Goal: Task Accomplishment & Management: Use online tool/utility

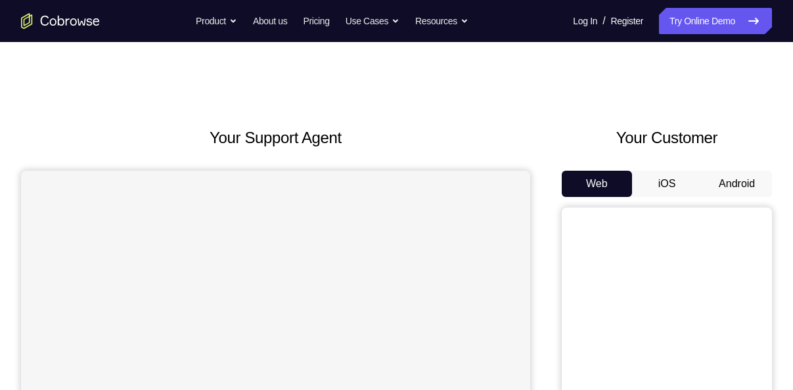
click at [729, 192] on button "Android" at bounding box center [736, 184] width 70 height 26
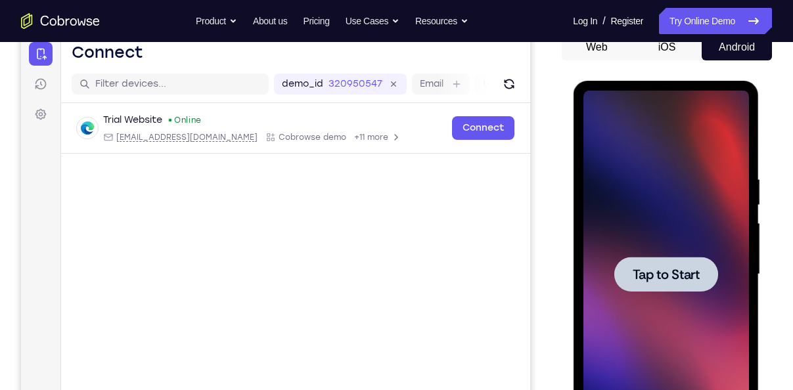
click at [659, 284] on div at bounding box center [665, 274] width 104 height 35
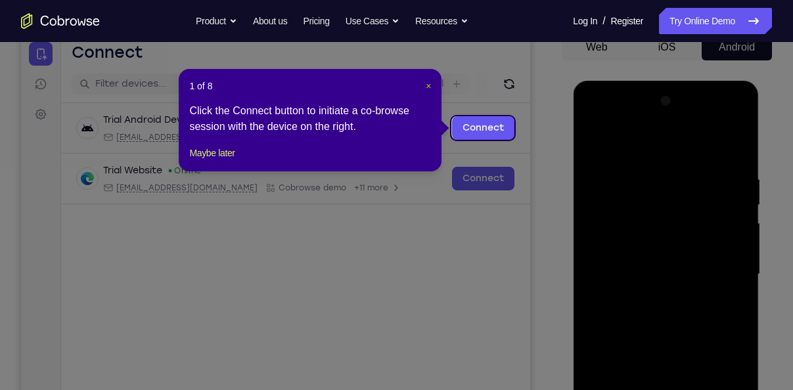
click at [428, 81] on span "×" at bounding box center [428, 86] width 5 height 11
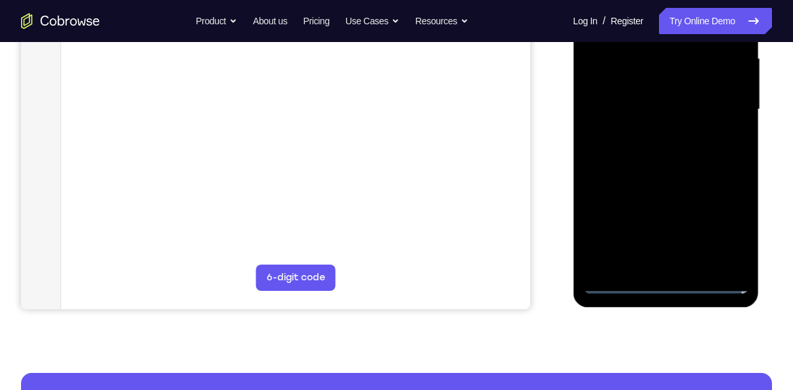
scroll to position [302, 0]
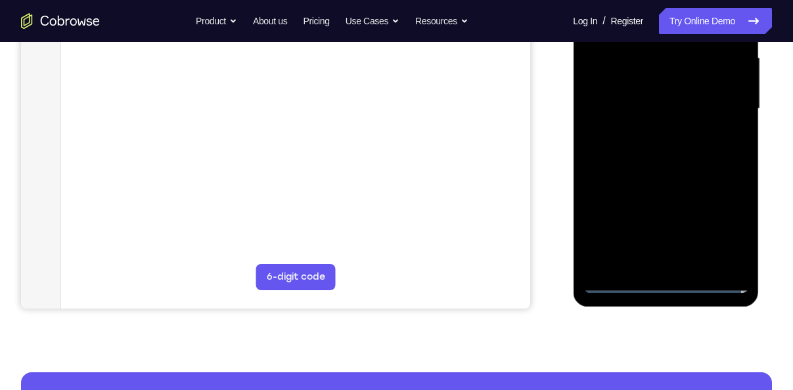
click at [667, 282] on div at bounding box center [666, 109] width 166 height 368
click at [734, 219] on div at bounding box center [666, 109] width 166 height 368
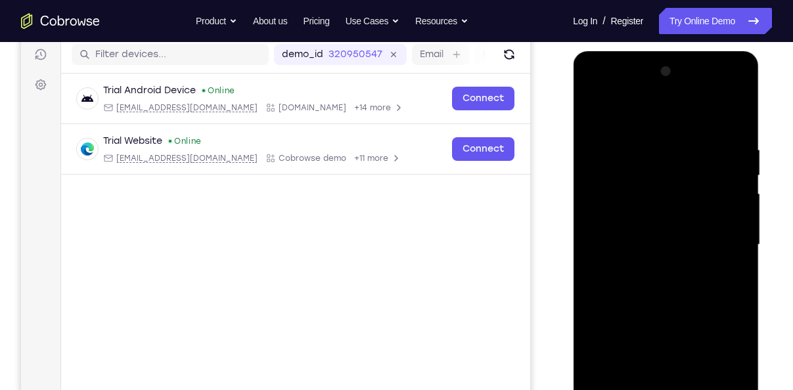
scroll to position [166, 0]
click at [639, 126] on div at bounding box center [666, 246] width 166 height 368
click at [726, 242] on div at bounding box center [666, 246] width 166 height 368
click at [657, 271] on div at bounding box center [666, 246] width 166 height 368
click at [625, 229] on div at bounding box center [666, 246] width 166 height 368
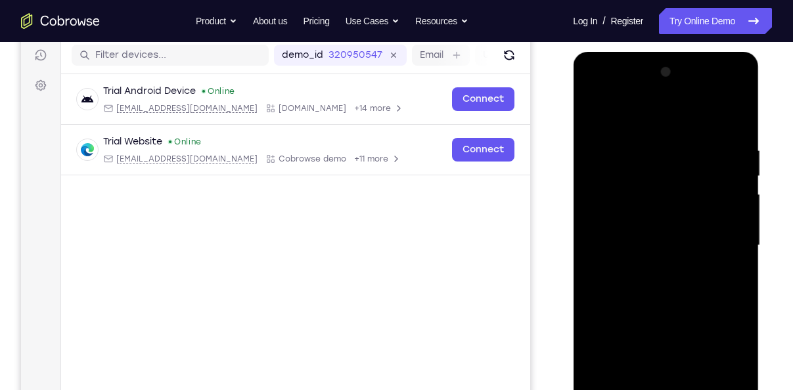
click at [656, 219] on div at bounding box center [666, 246] width 166 height 368
click at [611, 247] on div at bounding box center [666, 246] width 166 height 368
click at [647, 301] on div at bounding box center [666, 246] width 166 height 368
click at [648, 296] on div at bounding box center [666, 246] width 166 height 368
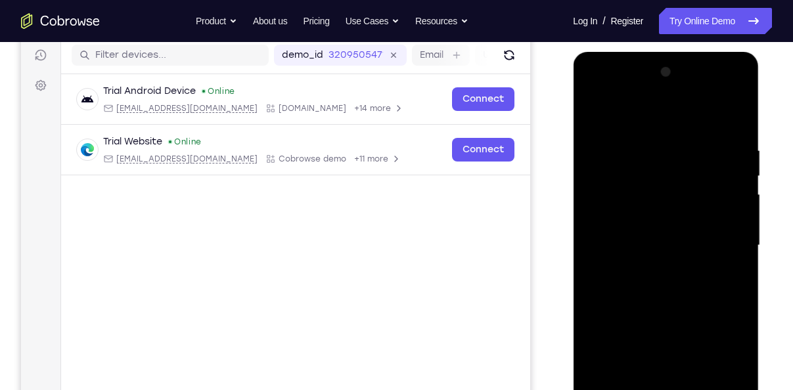
click at [640, 293] on div at bounding box center [666, 246] width 166 height 368
click at [644, 287] on div at bounding box center [666, 246] width 166 height 368
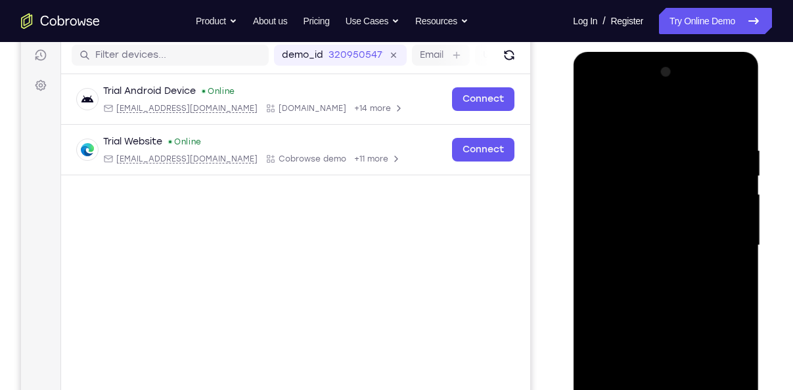
click at [644, 287] on div at bounding box center [666, 246] width 166 height 368
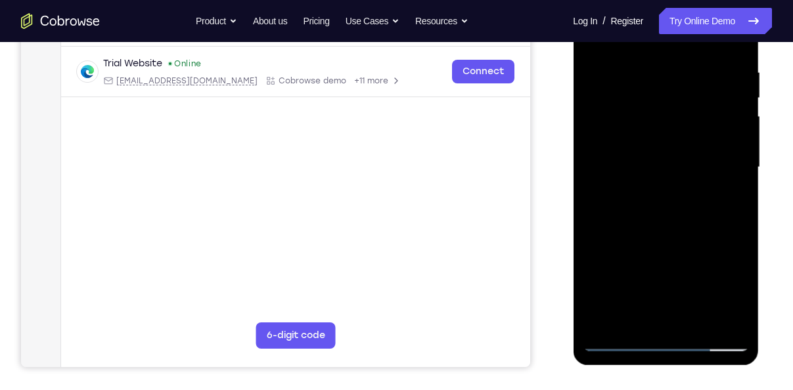
scroll to position [248, 0]
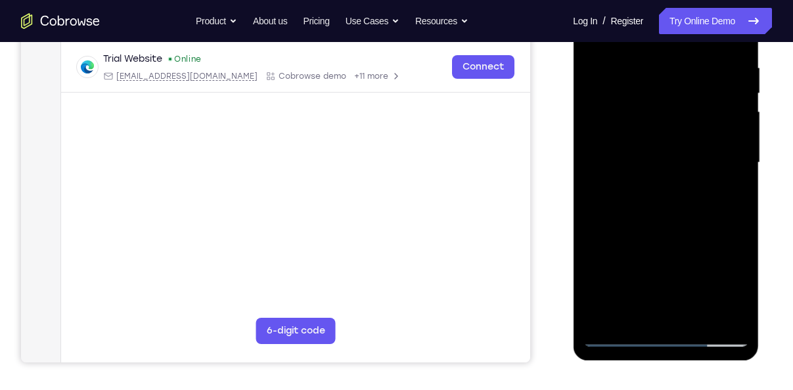
click at [668, 226] on div at bounding box center [666, 163] width 166 height 368
click at [665, 221] on div at bounding box center [666, 163] width 166 height 368
click at [696, 315] on div at bounding box center [666, 163] width 166 height 368
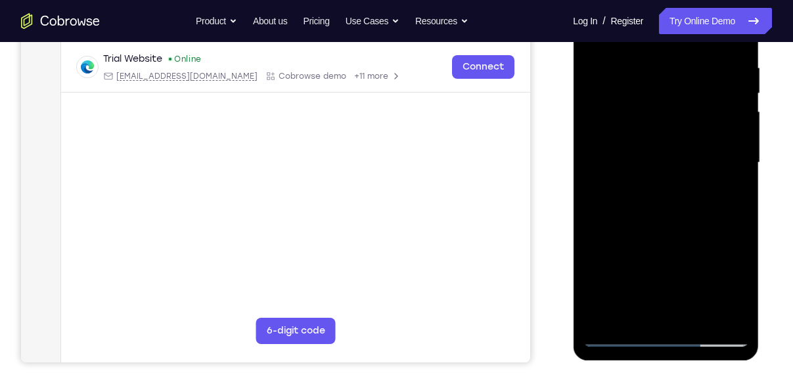
click at [663, 236] on div at bounding box center [666, 163] width 166 height 368
click at [660, 199] on div at bounding box center [666, 163] width 166 height 368
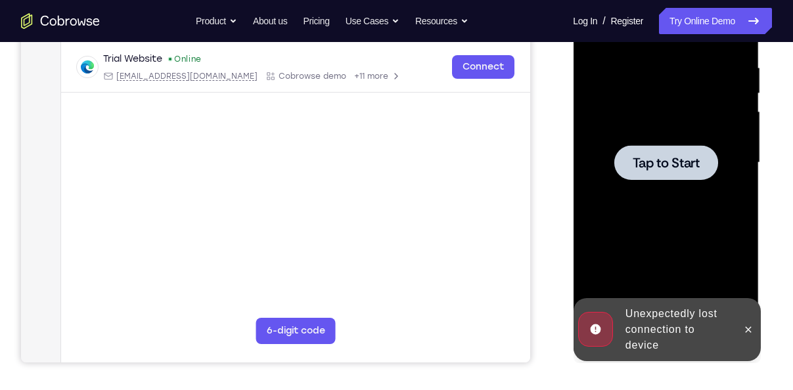
click at [648, 156] on span "Tap to Start" at bounding box center [665, 162] width 67 height 13
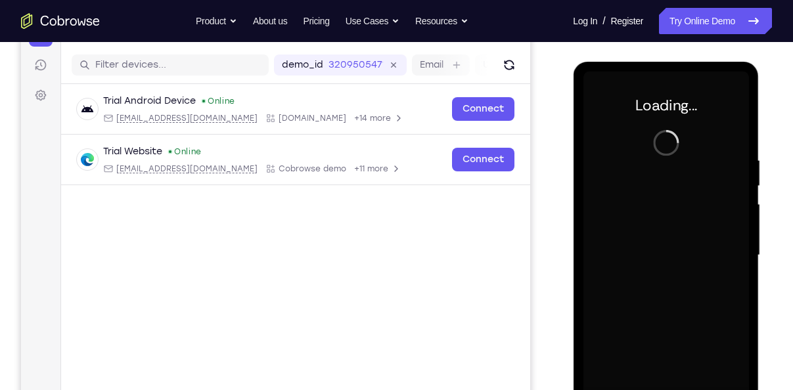
scroll to position [155, 0]
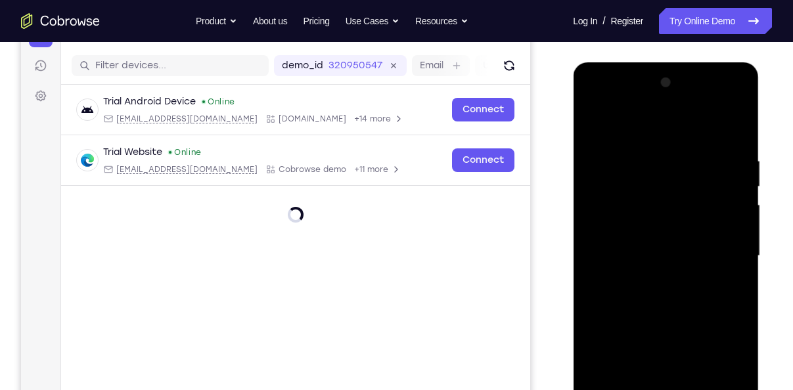
click at [709, 381] on div at bounding box center [666, 256] width 166 height 368
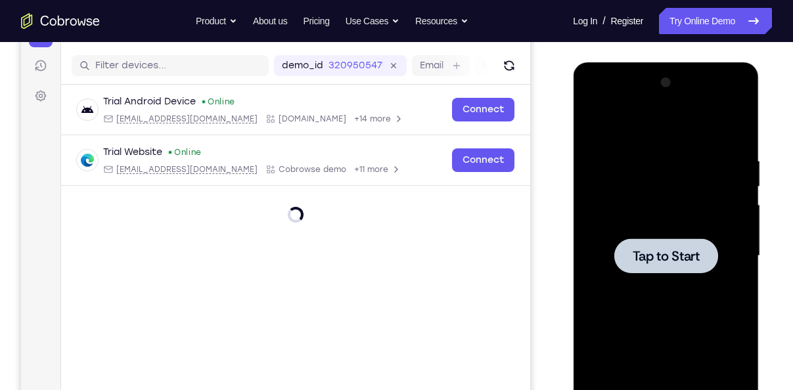
click at [640, 252] on span "Tap to Start" at bounding box center [665, 256] width 67 height 13
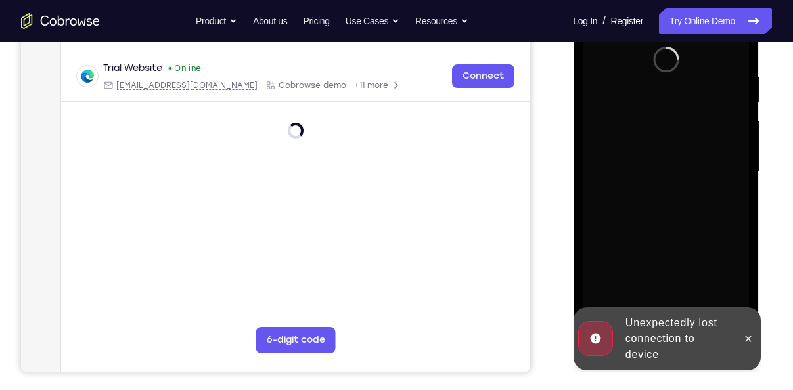
scroll to position [242, 0]
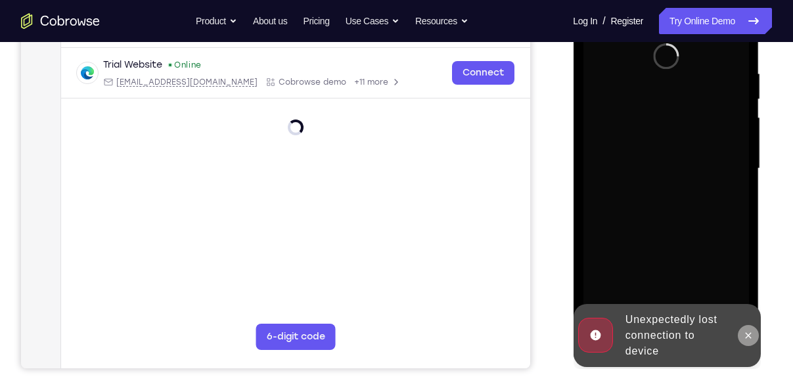
click at [748, 336] on icon at bounding box center [748, 335] width 6 height 6
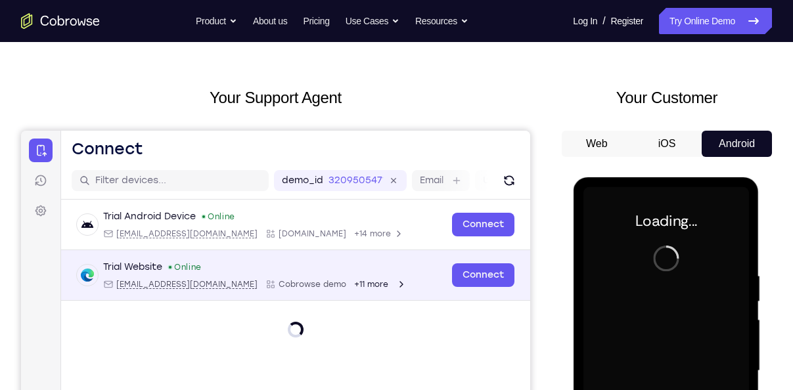
scroll to position [38, 0]
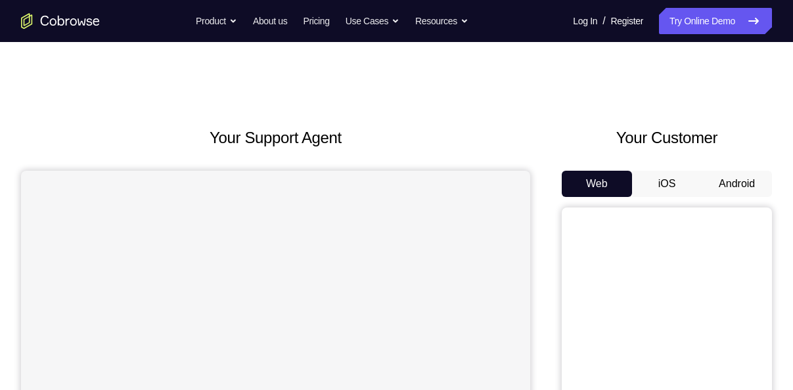
click at [734, 188] on button "Android" at bounding box center [736, 184] width 70 height 26
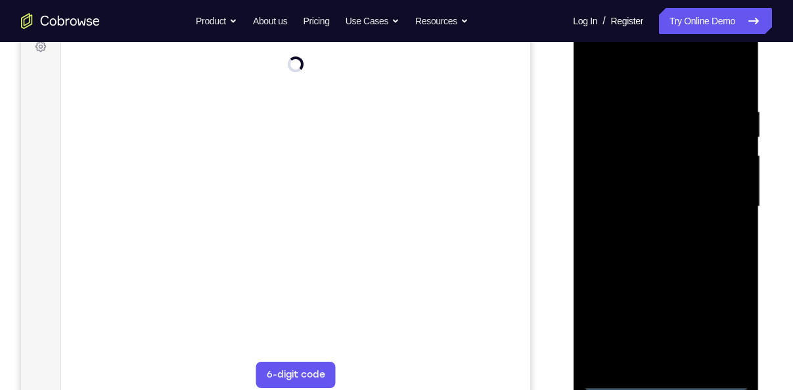
scroll to position [205, 0]
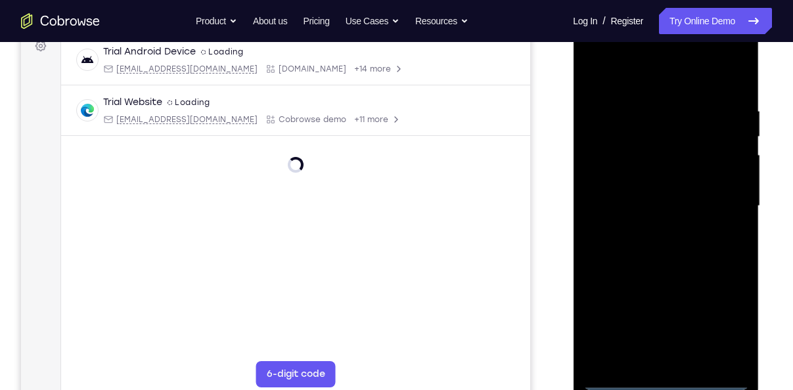
click at [665, 387] on div at bounding box center [666, 206] width 166 height 368
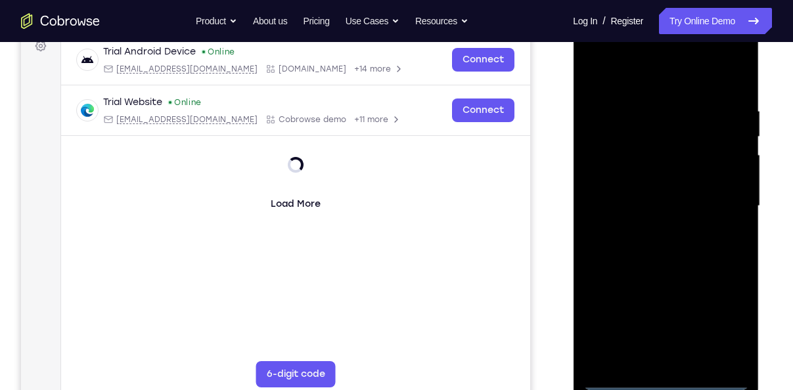
click at [667, 380] on div at bounding box center [666, 206] width 166 height 368
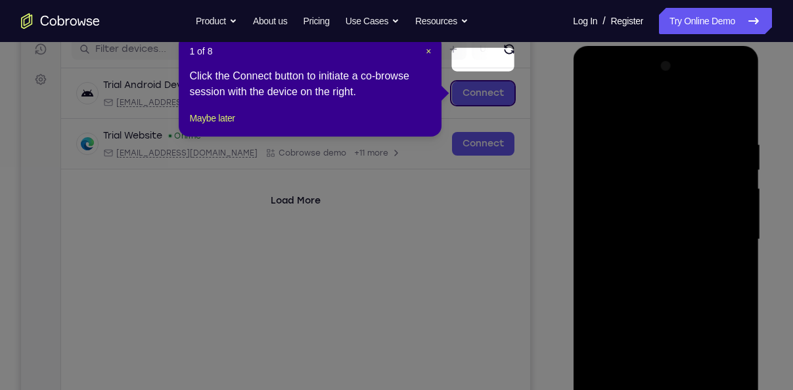
scroll to position [169, 0]
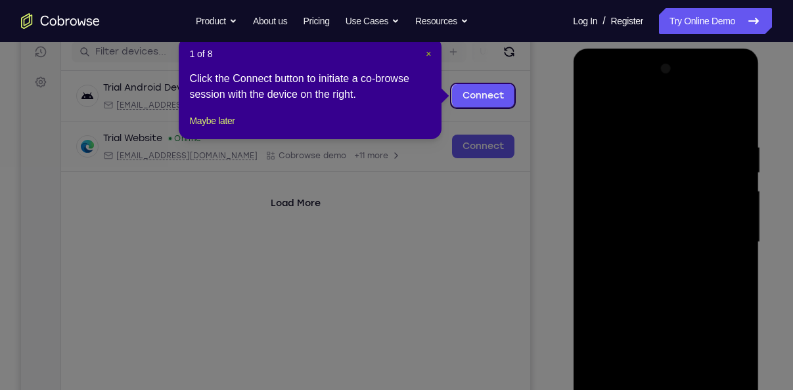
click at [428, 59] on button "×" at bounding box center [428, 53] width 5 height 13
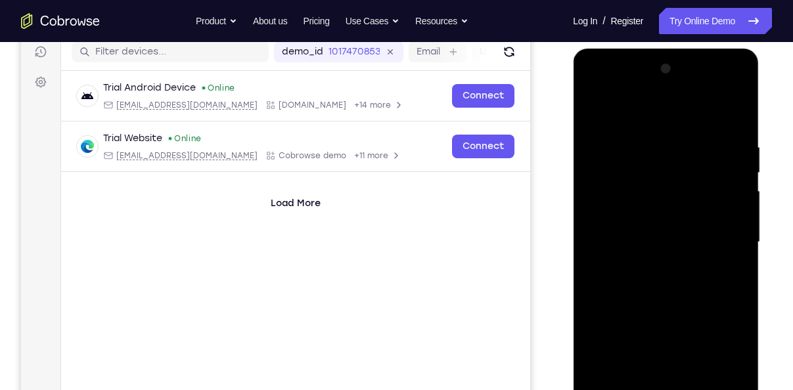
click at [726, 366] on div at bounding box center [666, 242] width 166 height 368
click at [625, 112] on div at bounding box center [666, 242] width 166 height 368
click at [715, 241] on div at bounding box center [666, 242] width 166 height 368
click at [649, 263] on div at bounding box center [666, 242] width 166 height 368
click at [615, 230] on div at bounding box center [666, 242] width 166 height 368
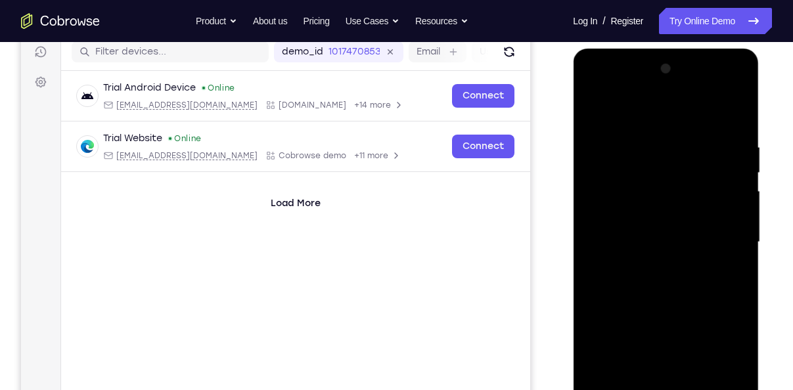
click at [650, 208] on div at bounding box center [666, 242] width 166 height 368
click at [639, 250] on div at bounding box center [666, 242] width 166 height 368
click at [642, 286] on div at bounding box center [666, 242] width 166 height 368
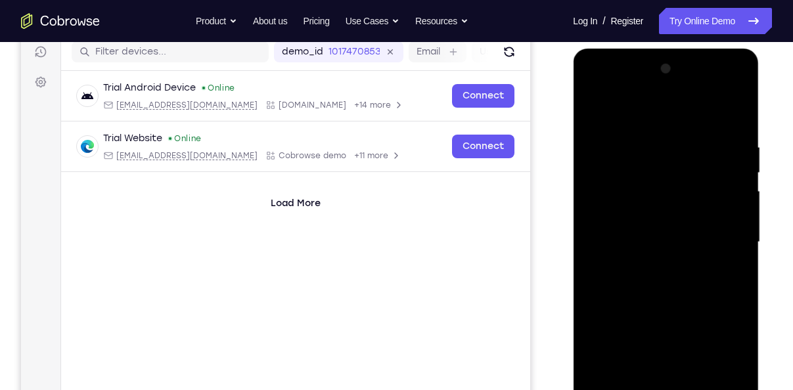
click at [642, 286] on div at bounding box center [666, 242] width 166 height 368
click at [659, 299] on div at bounding box center [666, 242] width 166 height 368
drag, startPoint x: 670, startPoint y: 232, endPoint x: 678, endPoint y: 171, distance: 61.6
click at [678, 171] on div at bounding box center [666, 242] width 166 height 368
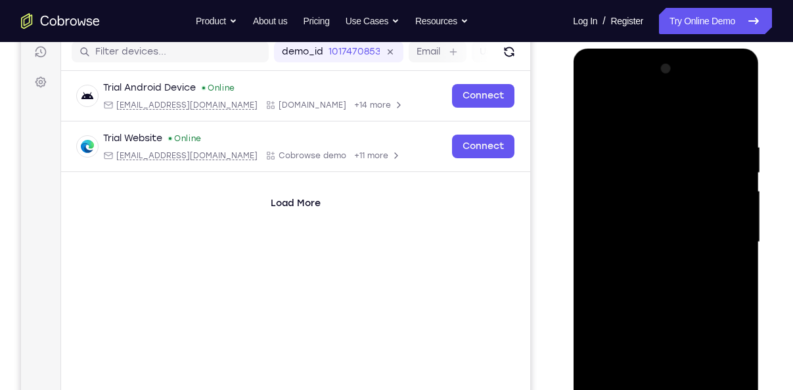
drag, startPoint x: 669, startPoint y: 247, endPoint x: 676, endPoint y: 173, distance: 73.9
click at [676, 173] on div at bounding box center [666, 242] width 166 height 368
drag, startPoint x: 676, startPoint y: 173, endPoint x: 688, endPoint y: 275, distance: 102.5
click at [688, 275] on div at bounding box center [666, 242] width 166 height 368
drag, startPoint x: 675, startPoint y: 150, endPoint x: 661, endPoint y: 208, distance: 59.6
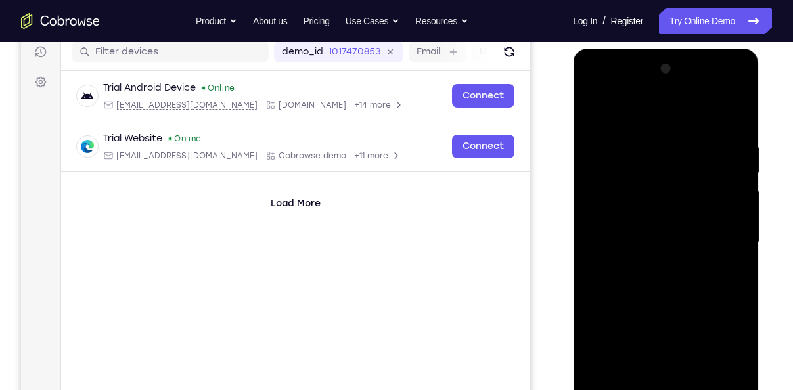
click at [661, 208] on div at bounding box center [666, 242] width 166 height 368
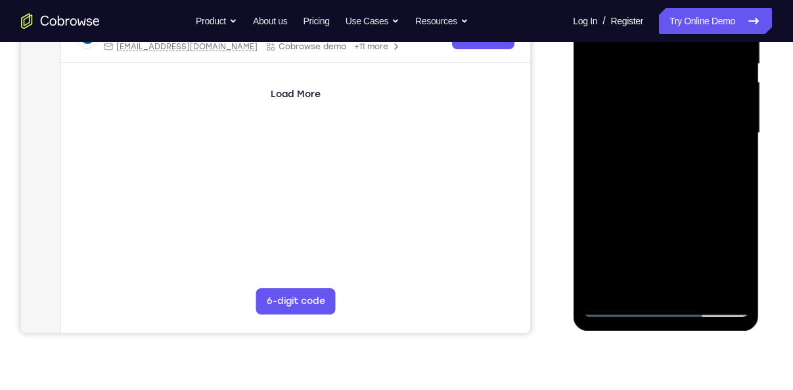
scroll to position [283, 0]
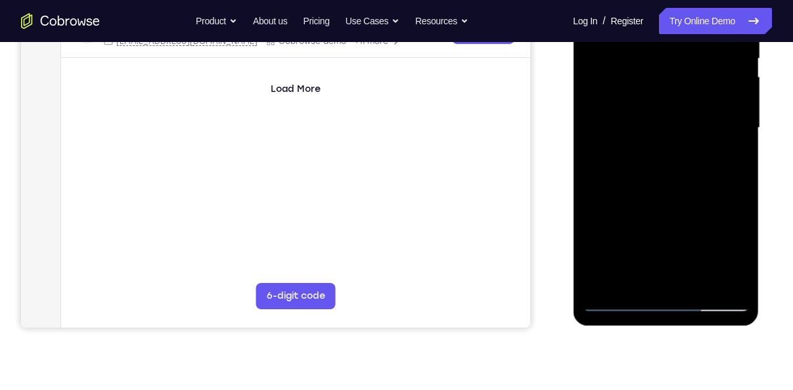
click at [696, 286] on div at bounding box center [666, 128] width 166 height 368
click at [663, 198] on div at bounding box center [666, 128] width 166 height 368
click at [654, 114] on div at bounding box center [666, 128] width 166 height 368
click at [630, 270] on div at bounding box center [666, 128] width 166 height 368
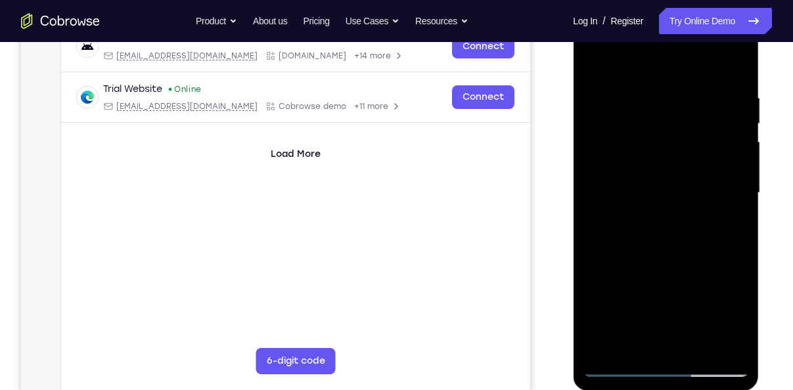
scroll to position [217, 0]
click at [587, 68] on div at bounding box center [666, 194] width 166 height 368
click at [593, 62] on div at bounding box center [666, 194] width 166 height 368
click at [699, 343] on div at bounding box center [666, 194] width 166 height 368
click at [681, 266] on div at bounding box center [666, 194] width 166 height 368
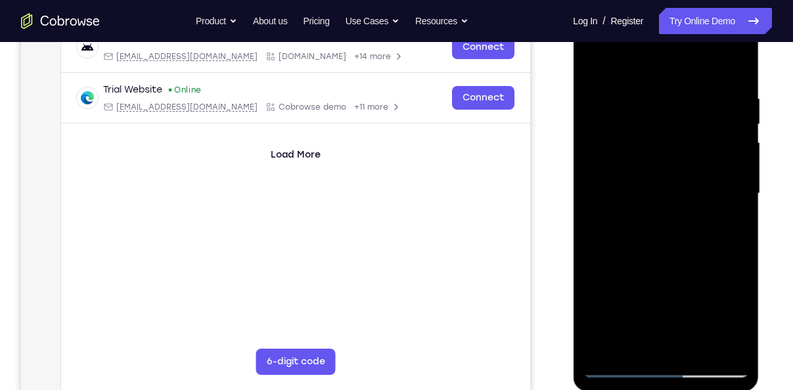
click at [610, 298] on div at bounding box center [666, 194] width 166 height 368
click at [634, 343] on div at bounding box center [666, 194] width 166 height 368
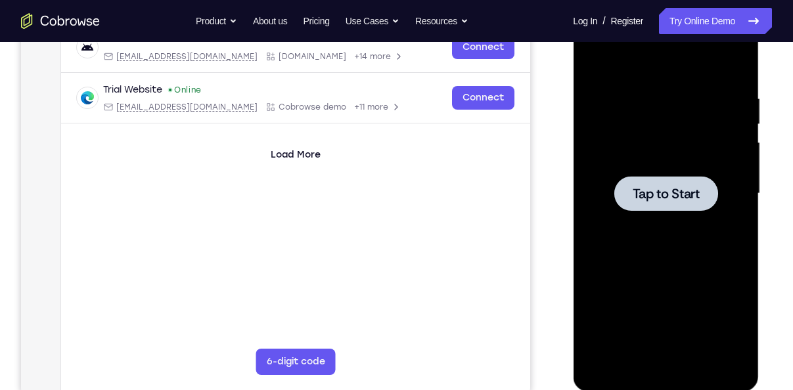
click at [722, 204] on div at bounding box center [666, 194] width 166 height 368
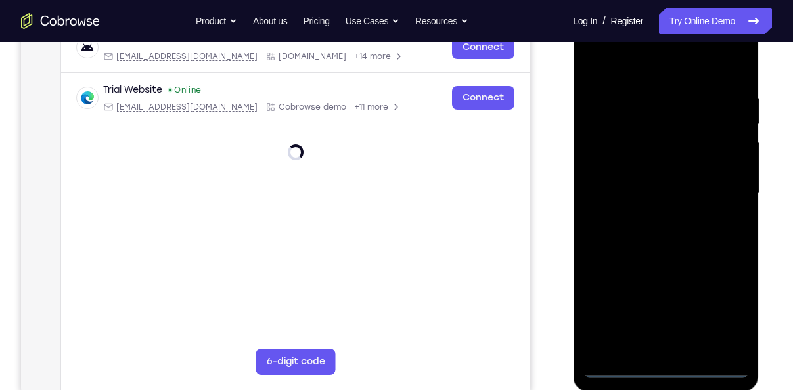
click at [668, 369] on div at bounding box center [666, 194] width 166 height 368
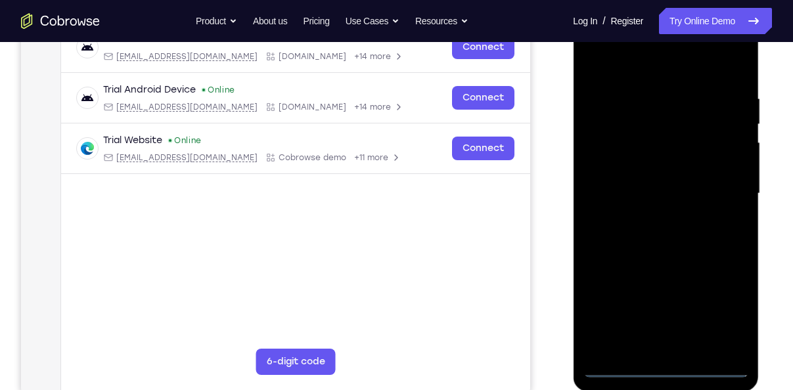
click at [735, 304] on div at bounding box center [666, 194] width 166 height 368
click at [636, 78] on div at bounding box center [666, 194] width 166 height 368
click at [728, 181] on div at bounding box center [666, 194] width 166 height 368
click at [651, 215] on div at bounding box center [666, 194] width 166 height 368
click at [635, 179] on div at bounding box center [666, 194] width 166 height 368
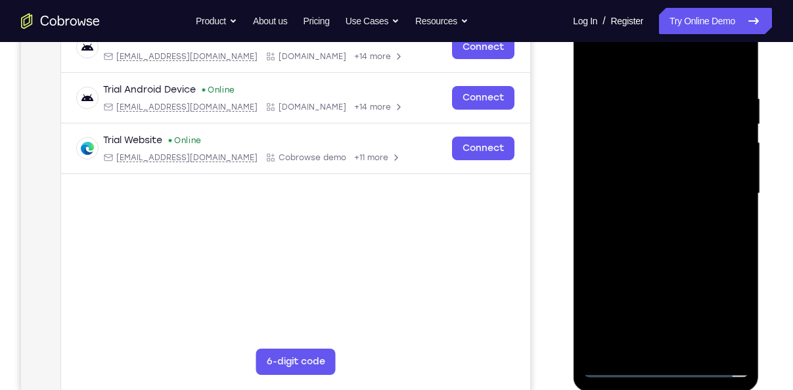
click at [626, 172] on div at bounding box center [666, 194] width 166 height 368
click at [634, 183] on div at bounding box center [666, 194] width 166 height 368
click at [634, 186] on div at bounding box center [666, 194] width 166 height 368
click at [604, 244] on div at bounding box center [666, 194] width 166 height 368
click at [661, 255] on div at bounding box center [666, 194] width 166 height 368
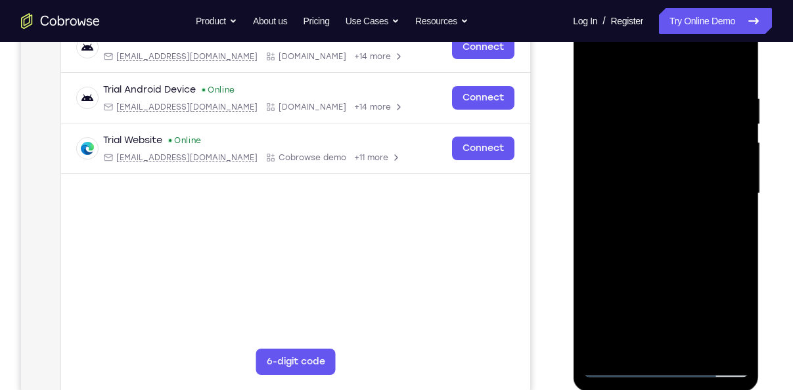
click at [648, 97] on div at bounding box center [666, 194] width 166 height 368
click at [717, 340] on div at bounding box center [666, 194] width 166 height 368
click at [732, 282] on div at bounding box center [666, 194] width 166 height 368
click at [734, 342] on div at bounding box center [666, 194] width 166 height 368
click at [726, 265] on div at bounding box center [666, 194] width 166 height 368
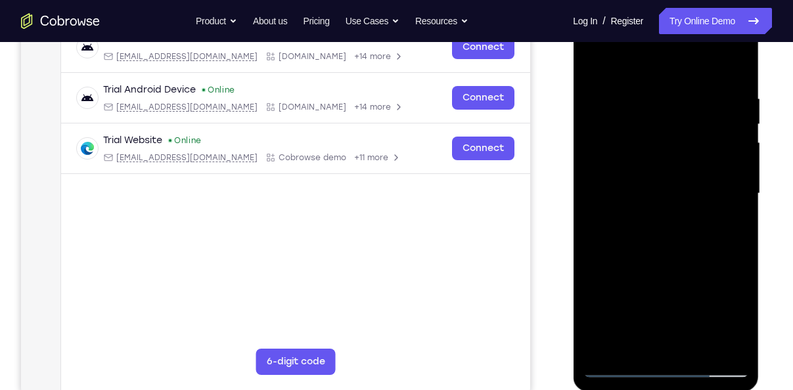
click at [726, 265] on div at bounding box center [666, 194] width 166 height 368
click at [715, 344] on div at bounding box center [666, 194] width 166 height 368
click at [714, 340] on div at bounding box center [666, 194] width 166 height 368
click at [722, 280] on div at bounding box center [666, 194] width 166 height 368
click at [715, 336] on div at bounding box center [666, 194] width 166 height 368
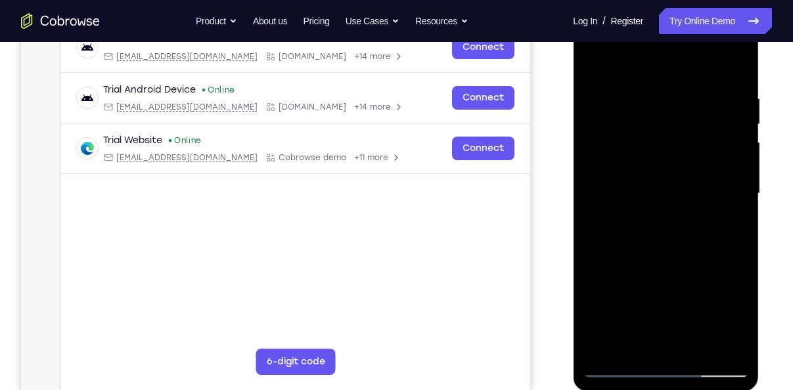
click at [732, 284] on div at bounding box center [666, 194] width 166 height 368
click at [715, 351] on div at bounding box center [666, 194] width 166 height 368
click at [734, 265] on div at bounding box center [666, 194] width 166 height 368
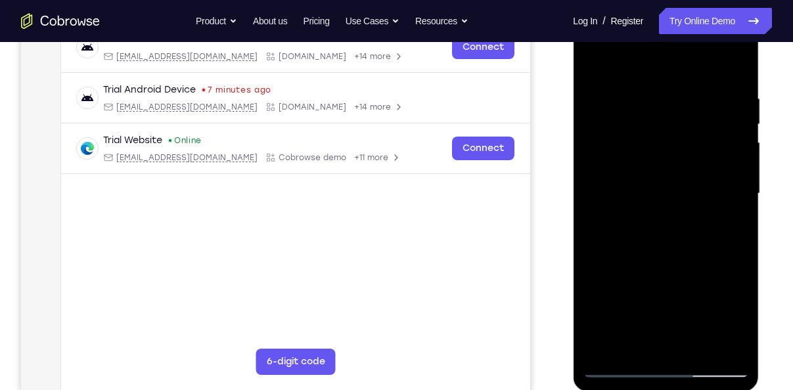
click at [734, 265] on div at bounding box center [666, 194] width 166 height 368
click at [717, 337] on div at bounding box center [666, 194] width 166 height 368
click at [597, 249] on div at bounding box center [666, 194] width 166 height 368
click at [729, 65] on div at bounding box center [666, 194] width 166 height 368
drag, startPoint x: 676, startPoint y: 173, endPoint x: 673, endPoint y: 286, distance: 113.0
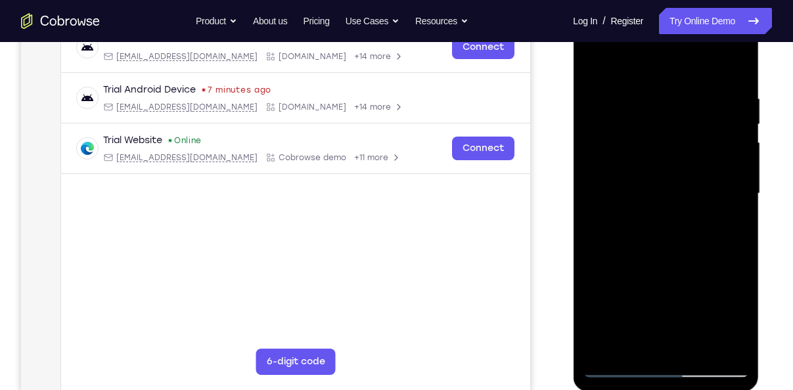
click at [673, 286] on div at bounding box center [666, 194] width 166 height 368
click at [705, 349] on div at bounding box center [666, 194] width 166 height 368
click at [660, 253] on div at bounding box center [666, 194] width 166 height 368
click at [625, 307] on div at bounding box center [666, 194] width 166 height 368
click at [648, 154] on div at bounding box center [666, 194] width 166 height 368
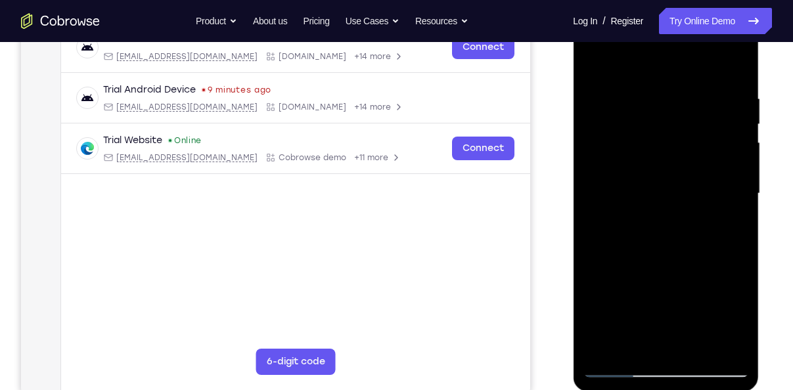
click at [591, 70] on div at bounding box center [666, 194] width 166 height 368
click at [650, 294] on div at bounding box center [666, 194] width 166 height 368
click at [730, 225] on div at bounding box center [666, 194] width 166 height 368
click at [597, 62] on div at bounding box center [666, 194] width 166 height 368
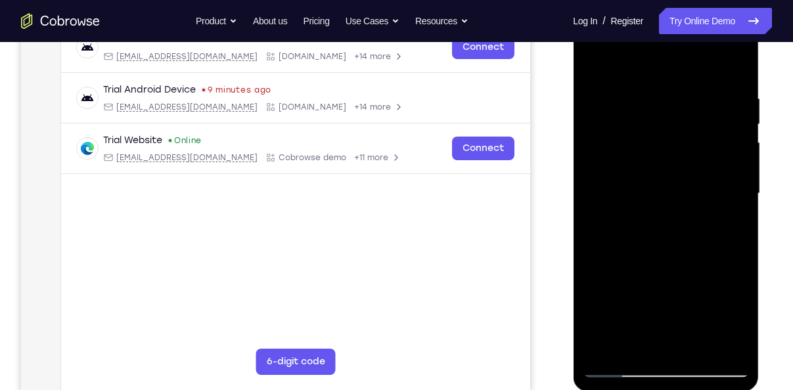
click at [651, 74] on div at bounding box center [666, 194] width 166 height 368
click at [720, 343] on div at bounding box center [666, 194] width 166 height 368
click at [733, 262] on div at bounding box center [666, 194] width 166 height 368
click at [724, 190] on div at bounding box center [666, 194] width 166 height 368
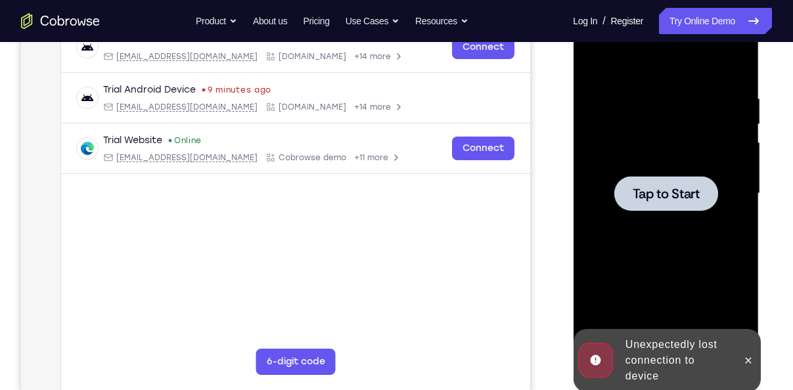
click at [639, 179] on div at bounding box center [665, 193] width 104 height 35
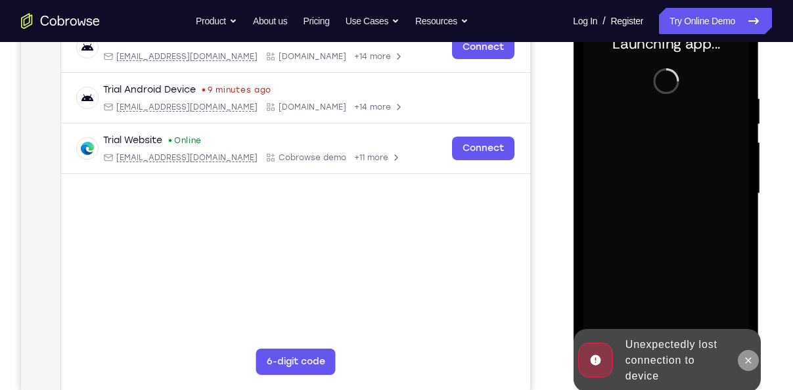
click at [754, 366] on button at bounding box center [747, 360] width 21 height 21
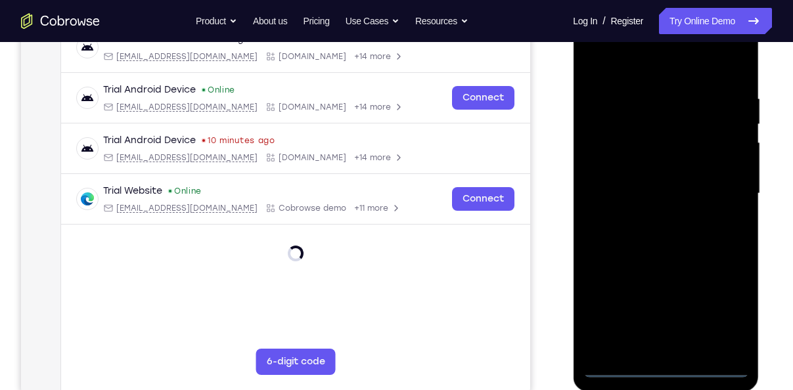
click at [661, 368] on div at bounding box center [666, 194] width 166 height 368
click at [718, 309] on div at bounding box center [666, 194] width 166 height 368
click at [627, 68] on div at bounding box center [666, 194] width 166 height 368
click at [701, 166] on div at bounding box center [666, 194] width 166 height 368
click at [719, 190] on div at bounding box center [666, 194] width 166 height 368
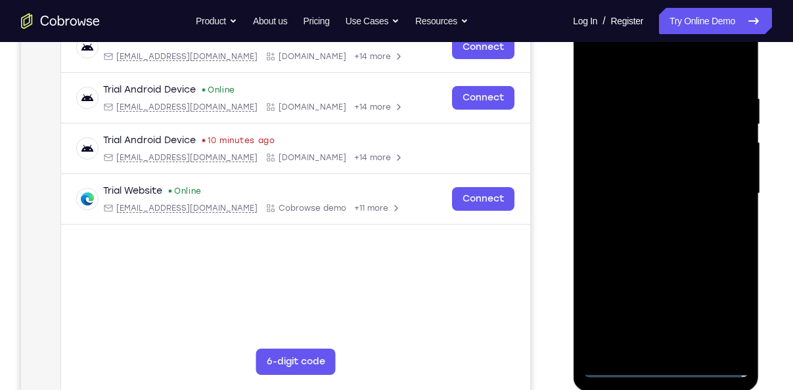
click at [650, 217] on div at bounding box center [666, 194] width 166 height 368
click at [632, 185] on div at bounding box center [666, 194] width 166 height 368
click at [627, 170] on div at bounding box center [666, 194] width 166 height 368
click at [638, 184] on div at bounding box center [666, 194] width 166 height 368
click at [636, 188] on div at bounding box center [666, 194] width 166 height 368
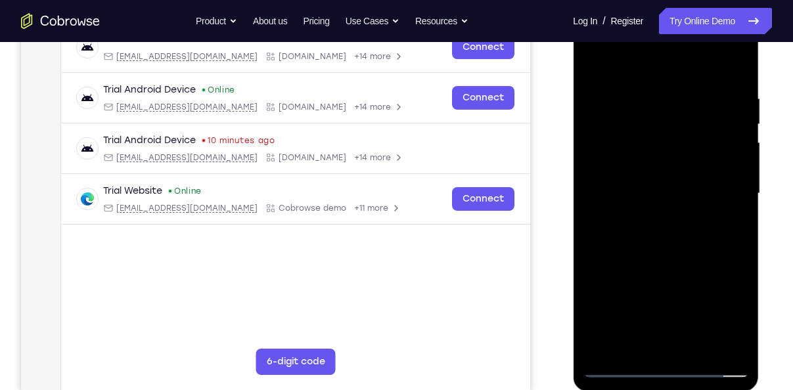
click at [644, 236] on div at bounding box center [666, 194] width 166 height 368
click at [662, 250] on div at bounding box center [666, 194] width 166 height 368
click at [648, 97] on div at bounding box center [666, 194] width 166 height 368
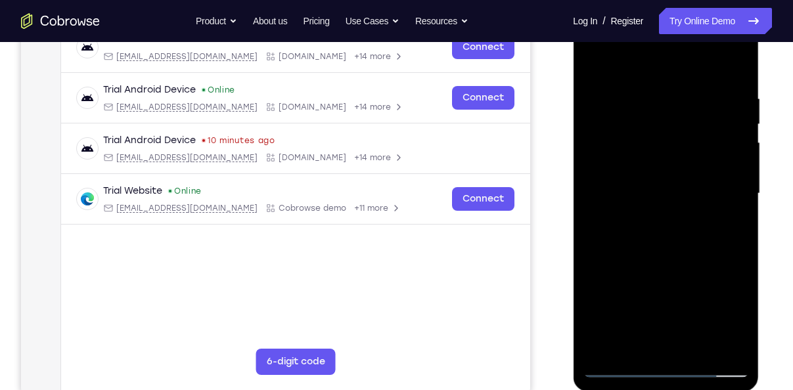
click at [738, 194] on div at bounding box center [666, 194] width 166 height 368
click at [713, 340] on div at bounding box center [666, 194] width 166 height 368
click at [736, 239] on div at bounding box center [666, 194] width 166 height 368
click at [741, 347] on div at bounding box center [666, 194] width 166 height 368
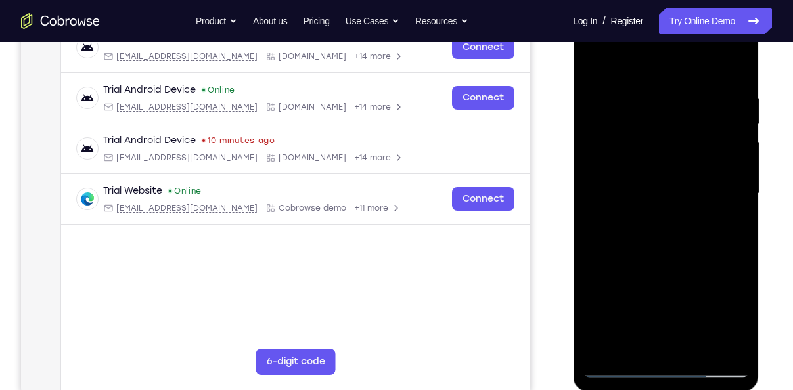
click at [743, 273] on div at bounding box center [666, 194] width 166 height 368
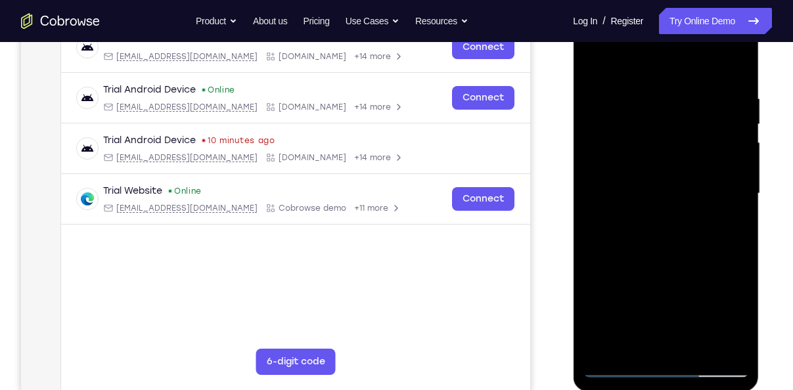
click at [734, 114] on div at bounding box center [666, 194] width 166 height 368
click at [596, 154] on div at bounding box center [666, 194] width 166 height 368
click at [738, 161] on div at bounding box center [666, 194] width 166 height 368
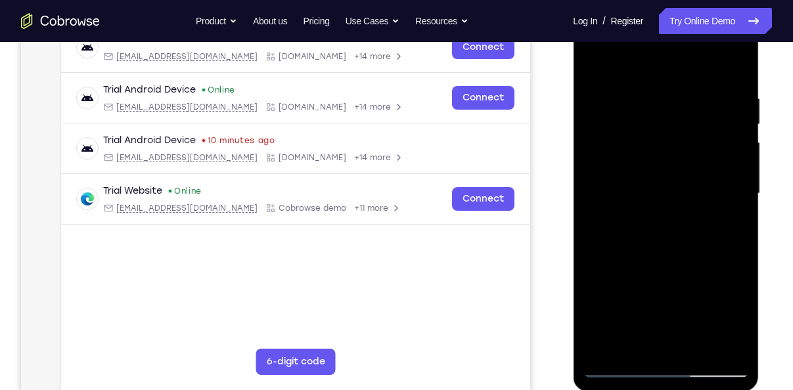
click at [738, 161] on div at bounding box center [666, 194] width 166 height 368
click at [736, 81] on div at bounding box center [666, 194] width 166 height 368
click at [736, 68] on div at bounding box center [666, 194] width 166 height 368
click at [699, 350] on div at bounding box center [666, 194] width 166 height 368
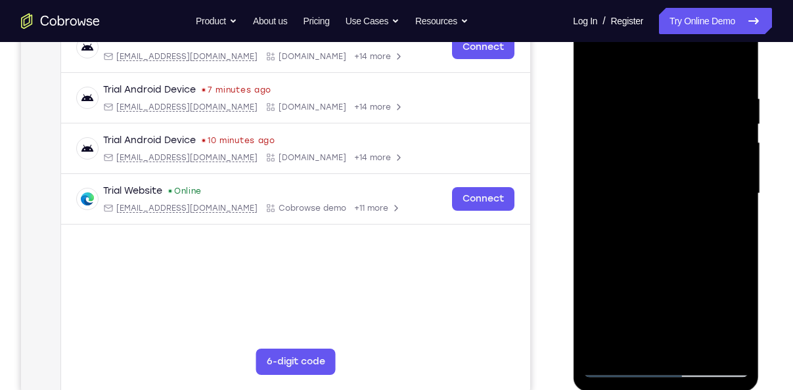
click at [650, 263] on div at bounding box center [666, 194] width 166 height 368
drag, startPoint x: 644, startPoint y: 188, endPoint x: 650, endPoint y: 275, distance: 86.9
click at [650, 275] on div at bounding box center [666, 194] width 166 height 368
click at [627, 167] on div at bounding box center [666, 194] width 166 height 368
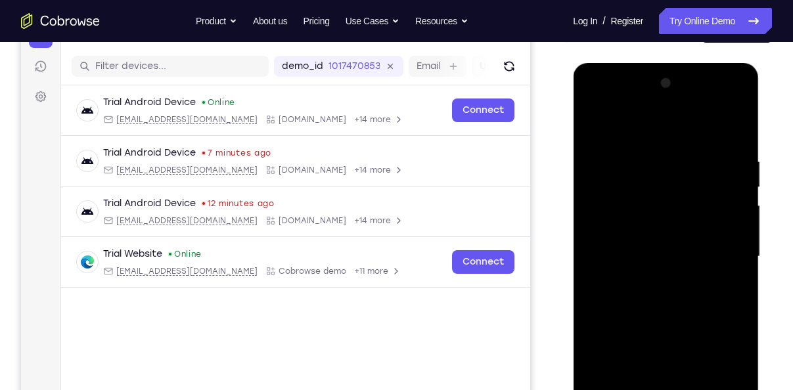
scroll to position [154, 0]
click at [595, 125] on div at bounding box center [666, 258] width 166 height 368
drag, startPoint x: 652, startPoint y: 185, endPoint x: 659, endPoint y: 272, distance: 87.0
click at [659, 272] on div at bounding box center [666, 258] width 166 height 368
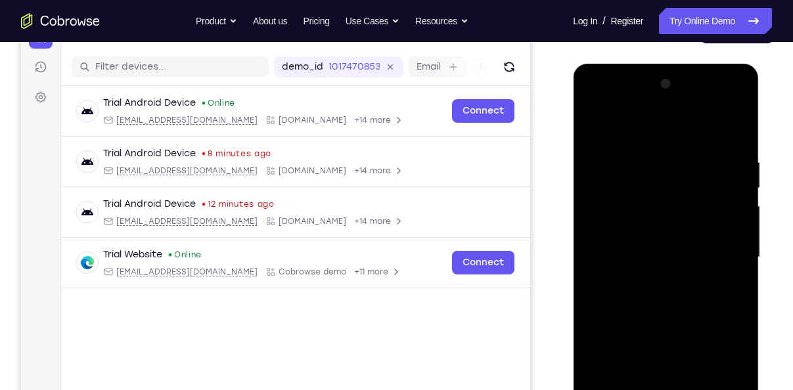
drag, startPoint x: 698, startPoint y: 169, endPoint x: 617, endPoint y: 163, distance: 81.7
click at [617, 163] on div at bounding box center [666, 258] width 166 height 368
drag, startPoint x: 680, startPoint y: 248, endPoint x: 680, endPoint y: 201, distance: 46.6
click at [680, 201] on div at bounding box center [666, 258] width 166 height 368
drag, startPoint x: 702, startPoint y: 277, endPoint x: 698, endPoint y: 194, distance: 82.8
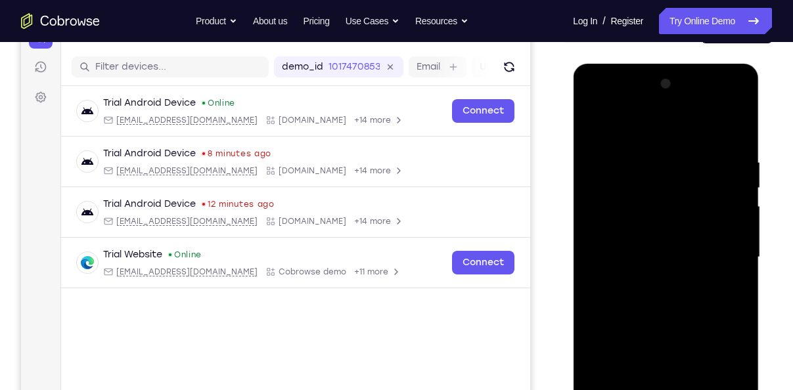
click at [698, 194] on div at bounding box center [666, 258] width 166 height 368
drag, startPoint x: 707, startPoint y: 345, endPoint x: 706, endPoint y: 204, distance: 141.2
click at [706, 204] on div at bounding box center [666, 258] width 166 height 368
drag, startPoint x: 692, startPoint y: 309, endPoint x: 699, endPoint y: 219, distance: 90.9
click at [699, 219] on div at bounding box center [666, 258] width 166 height 368
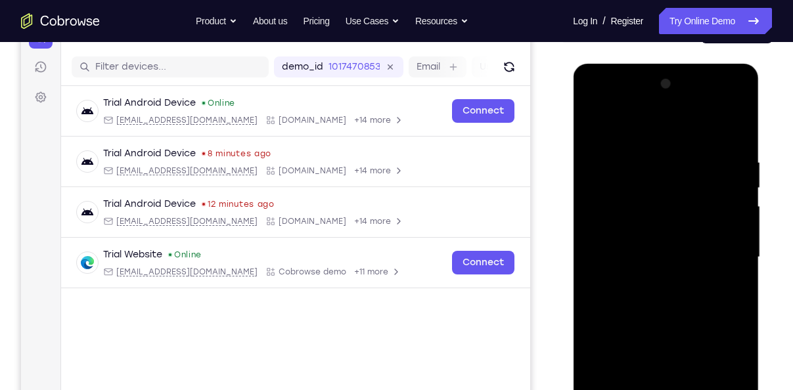
drag, startPoint x: 694, startPoint y: 188, endPoint x: 697, endPoint y: 263, distance: 75.6
click at [697, 263] on div at bounding box center [666, 258] width 166 height 368
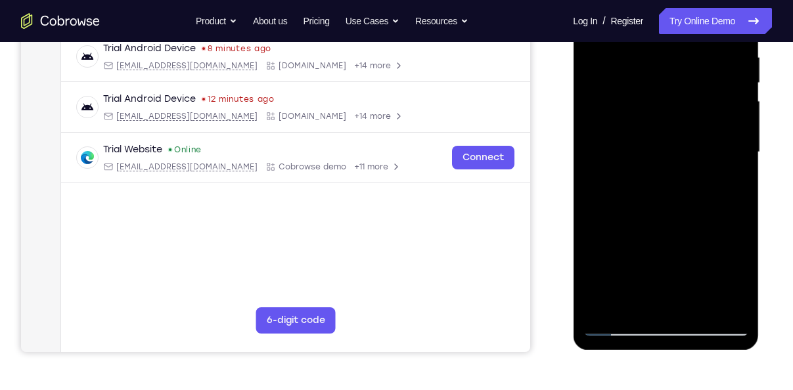
scroll to position [167, 0]
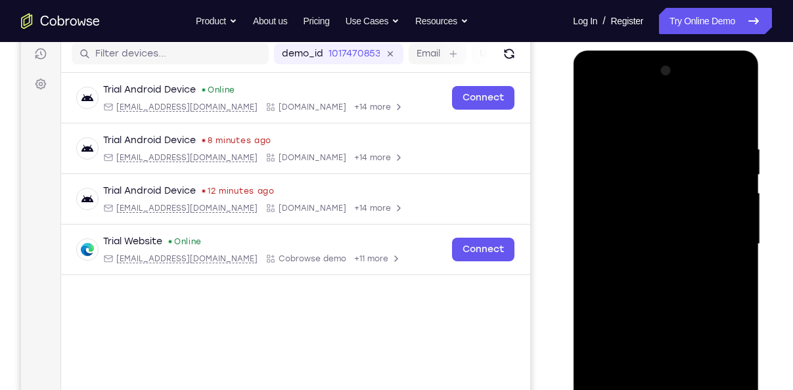
click at [740, 110] on div at bounding box center [666, 244] width 166 height 368
drag, startPoint x: 663, startPoint y: 334, endPoint x: 657, endPoint y: 160, distance: 174.1
click at [657, 160] on div at bounding box center [666, 244] width 166 height 368
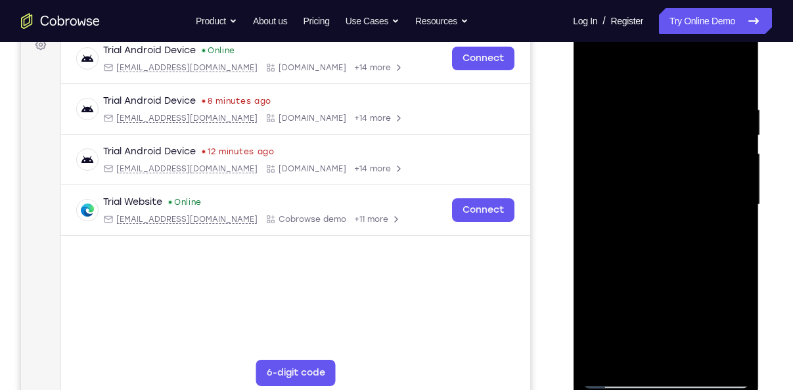
scroll to position [208, 0]
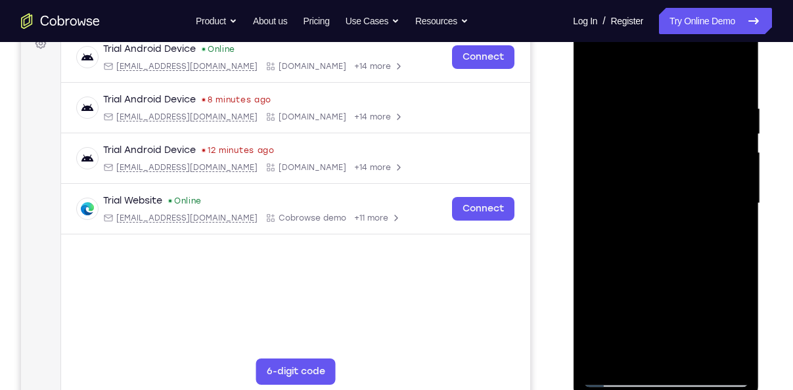
click at [610, 355] on div at bounding box center [666, 204] width 166 height 368
click at [736, 357] on div at bounding box center [666, 204] width 166 height 368
click at [697, 120] on div at bounding box center [666, 204] width 166 height 368
drag, startPoint x: 682, startPoint y: 320, endPoint x: 680, endPoint y: 225, distance: 94.6
click at [680, 225] on div at bounding box center [666, 204] width 166 height 368
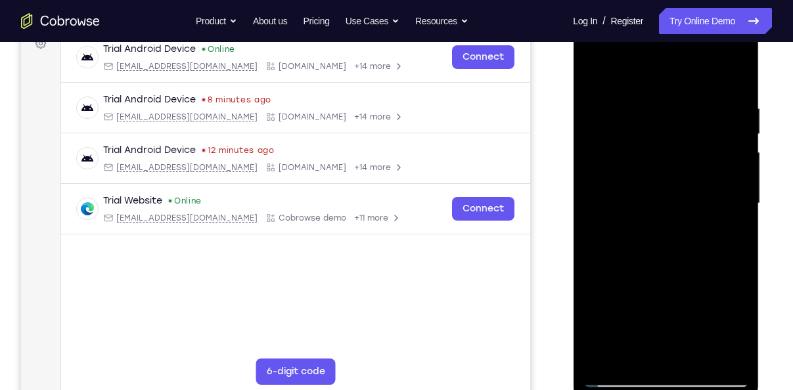
drag, startPoint x: 690, startPoint y: 321, endPoint x: 696, endPoint y: 160, distance: 161.0
click at [696, 160] on div at bounding box center [666, 204] width 166 height 368
drag, startPoint x: 710, startPoint y: 317, endPoint x: 707, endPoint y: 164, distance: 153.0
click at [707, 164] on div at bounding box center [666, 204] width 166 height 368
drag, startPoint x: 674, startPoint y: 294, endPoint x: 676, endPoint y: 142, distance: 151.7
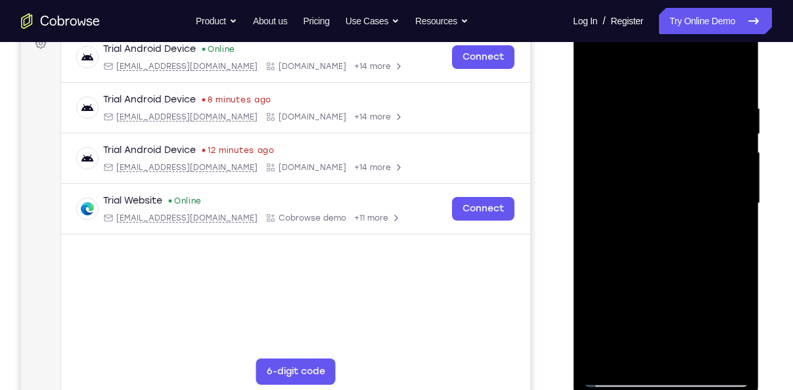
click at [676, 142] on div at bounding box center [666, 204] width 166 height 368
drag, startPoint x: 680, startPoint y: 258, endPoint x: 685, endPoint y: 129, distance: 129.5
click at [685, 129] on div at bounding box center [666, 204] width 166 height 368
drag, startPoint x: 686, startPoint y: 273, endPoint x: 690, endPoint y: 112, distance: 161.0
click at [690, 112] on div at bounding box center [666, 204] width 166 height 368
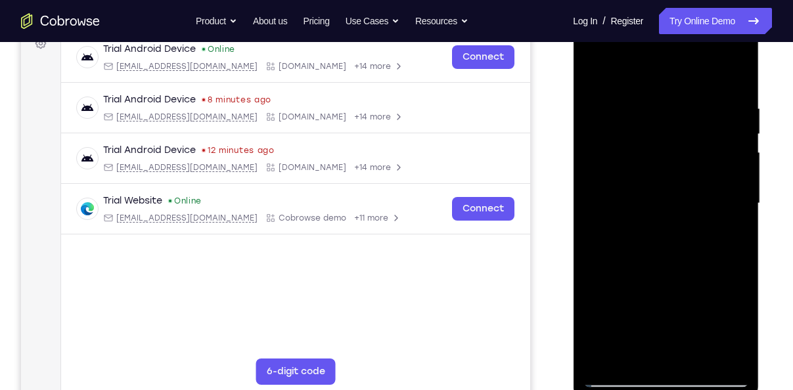
drag, startPoint x: 689, startPoint y: 278, endPoint x: 696, endPoint y: 131, distance: 147.3
click at [696, 131] on div at bounding box center [666, 204] width 166 height 368
drag, startPoint x: 701, startPoint y: 259, endPoint x: 710, endPoint y: 100, distance: 159.2
click at [710, 100] on div at bounding box center [666, 204] width 166 height 368
drag, startPoint x: 694, startPoint y: 273, endPoint x: 694, endPoint y: 129, distance: 143.8
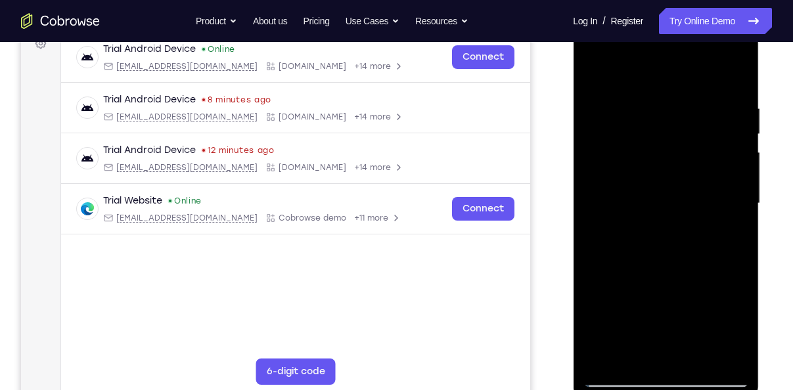
click at [694, 129] on div at bounding box center [666, 204] width 166 height 368
drag, startPoint x: 677, startPoint y: 272, endPoint x: 682, endPoint y: 147, distance: 124.9
click at [682, 147] on div at bounding box center [666, 204] width 166 height 368
drag, startPoint x: 650, startPoint y: 298, endPoint x: 661, endPoint y: 156, distance: 142.2
click at [661, 156] on div at bounding box center [666, 204] width 166 height 368
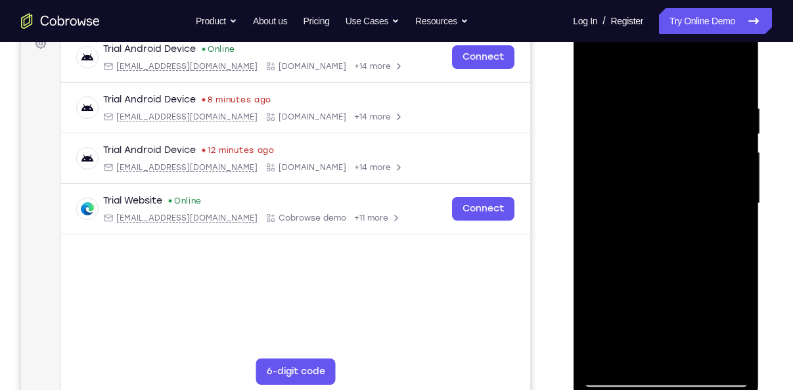
drag, startPoint x: 690, startPoint y: 257, endPoint x: 684, endPoint y: 110, distance: 146.6
click at [684, 110] on div at bounding box center [666, 204] width 166 height 368
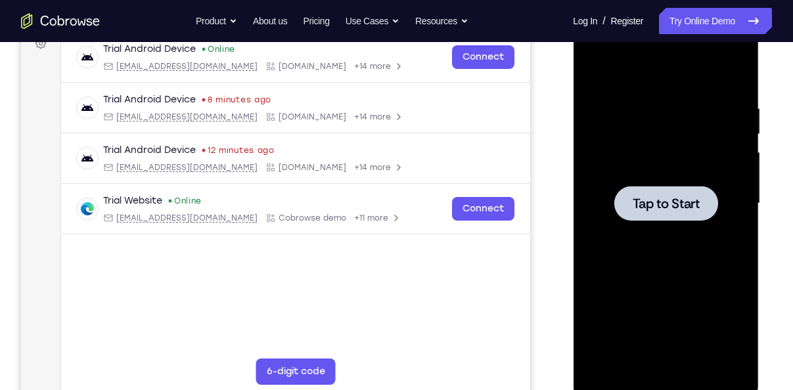
click at [634, 223] on div at bounding box center [666, 204] width 166 height 368
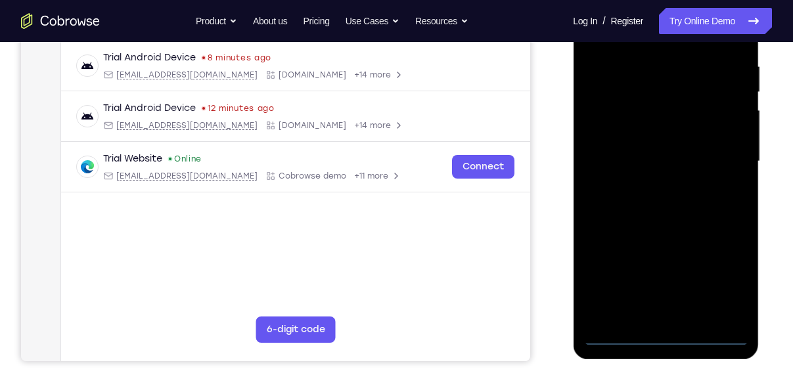
scroll to position [251, 0]
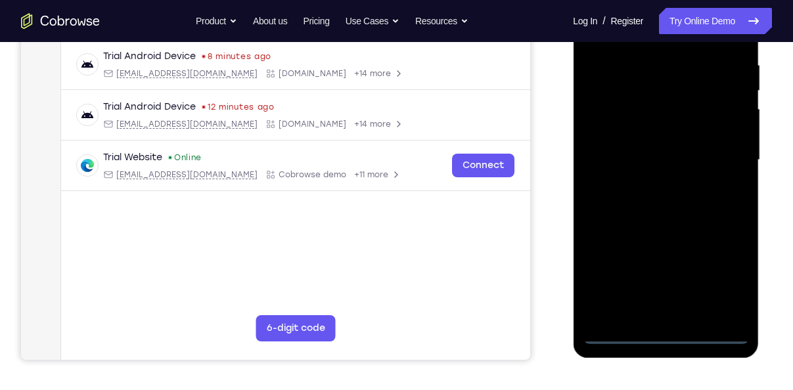
click at [662, 330] on div at bounding box center [666, 160] width 166 height 368
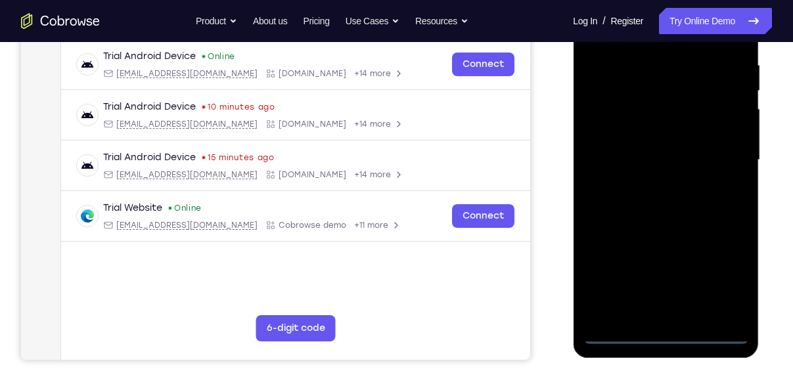
click at [660, 342] on div at bounding box center [666, 160] width 166 height 368
click at [713, 293] on div at bounding box center [666, 160] width 166 height 368
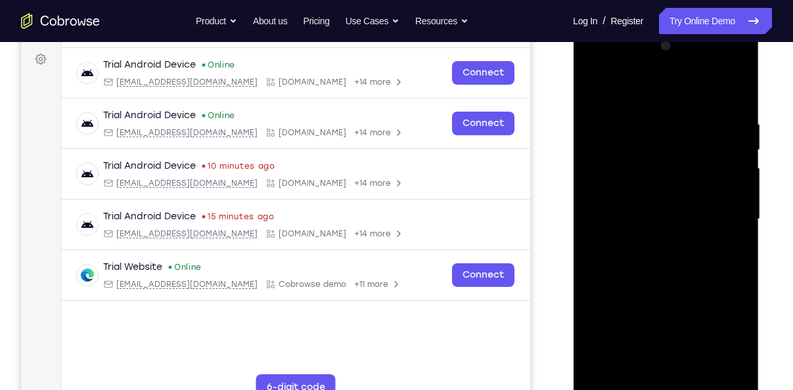
scroll to position [192, 0]
click at [635, 91] on div at bounding box center [666, 219] width 166 height 368
click at [722, 215] on div at bounding box center [666, 219] width 166 height 368
click at [652, 250] on div at bounding box center [666, 219] width 166 height 368
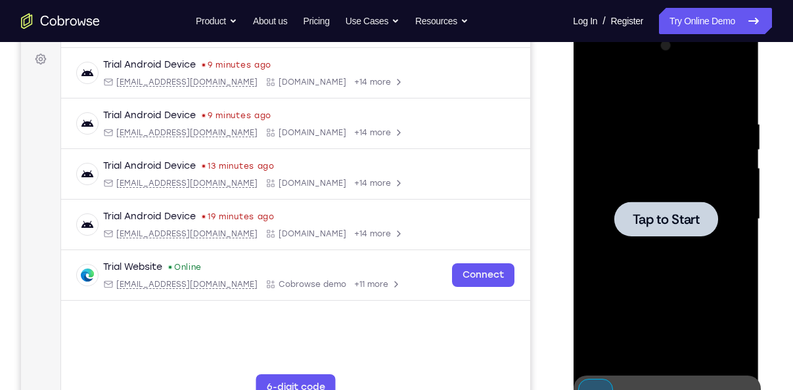
click at [636, 194] on div at bounding box center [666, 219] width 166 height 368
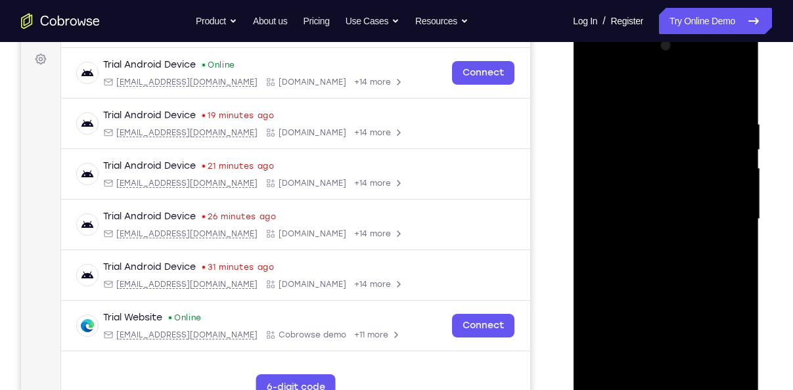
scroll to position [221, 0]
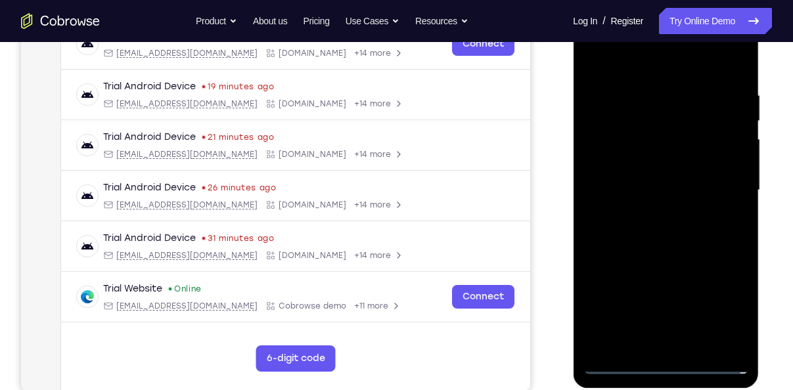
click at [665, 363] on div at bounding box center [666, 191] width 166 height 368
click at [729, 299] on div at bounding box center [666, 191] width 166 height 368
click at [647, 71] on div at bounding box center [666, 191] width 166 height 368
click at [713, 179] on div at bounding box center [666, 191] width 166 height 368
click at [653, 213] on div at bounding box center [666, 191] width 166 height 368
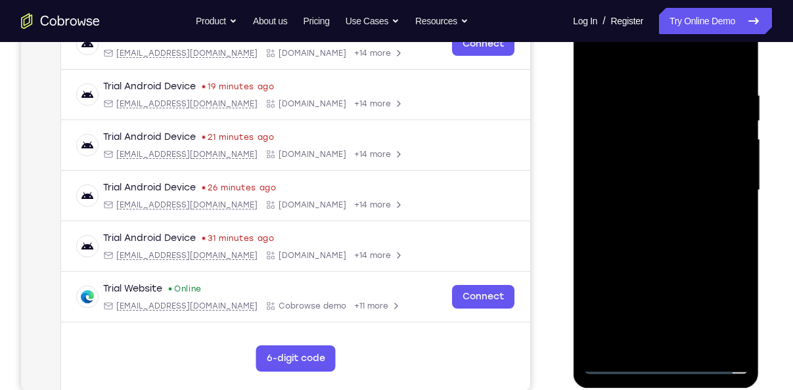
click at [631, 180] on div at bounding box center [666, 191] width 166 height 368
click at [631, 170] on div at bounding box center [666, 191] width 166 height 368
click at [634, 191] on div at bounding box center [666, 191] width 166 height 368
click at [643, 231] on div at bounding box center [666, 191] width 166 height 368
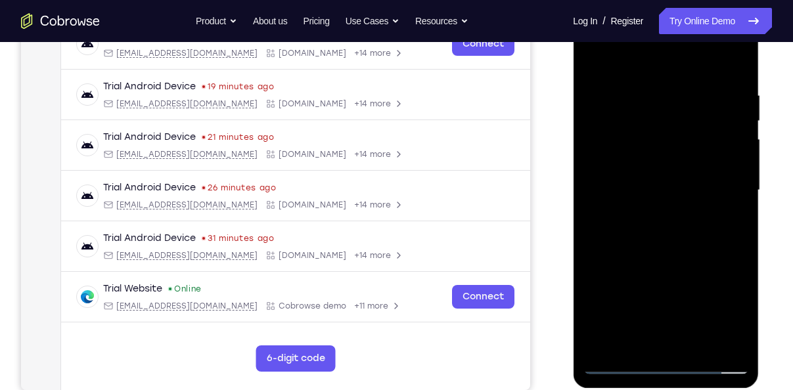
click at [643, 231] on div at bounding box center [666, 191] width 166 height 368
click at [644, 255] on div at bounding box center [666, 191] width 166 height 368
click at [697, 342] on div at bounding box center [666, 191] width 166 height 368
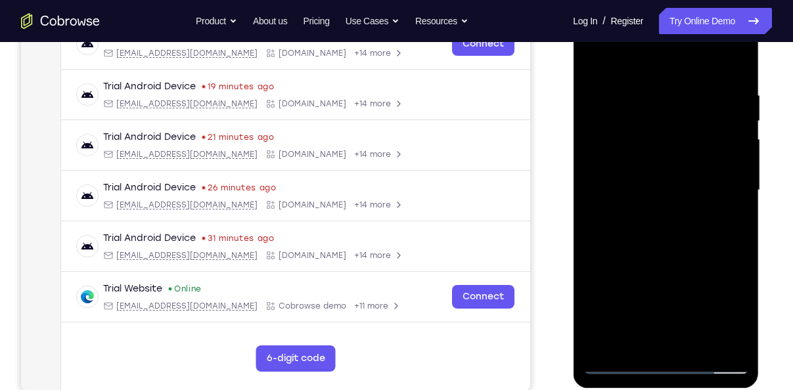
click at [657, 255] on div at bounding box center [666, 191] width 166 height 368
click at [640, 322] on div at bounding box center [666, 191] width 166 height 368
click at [613, 368] on div at bounding box center [666, 191] width 166 height 368
click at [634, 280] on div at bounding box center [666, 191] width 166 height 368
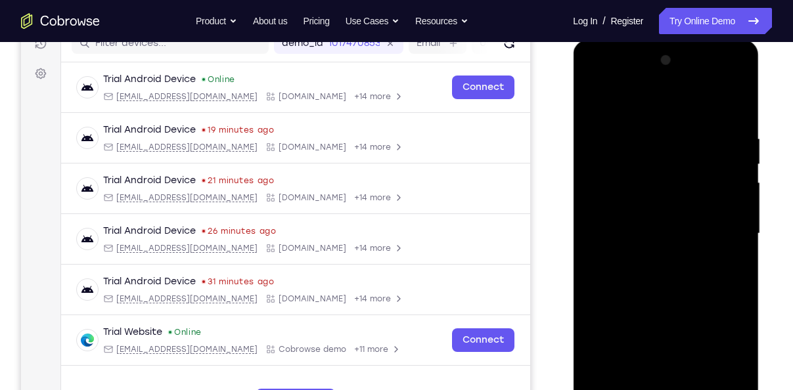
scroll to position [171, 0]
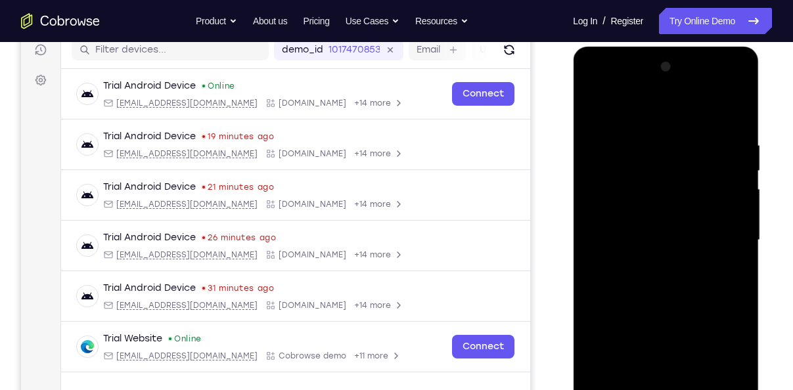
click at [592, 114] on div at bounding box center [666, 240] width 166 height 368
drag, startPoint x: 669, startPoint y: 286, endPoint x: 676, endPoint y: 189, distance: 96.8
click at [676, 189] on div at bounding box center [666, 240] width 166 height 368
drag, startPoint x: 681, startPoint y: 324, endPoint x: 682, endPoint y: 159, distance: 164.9
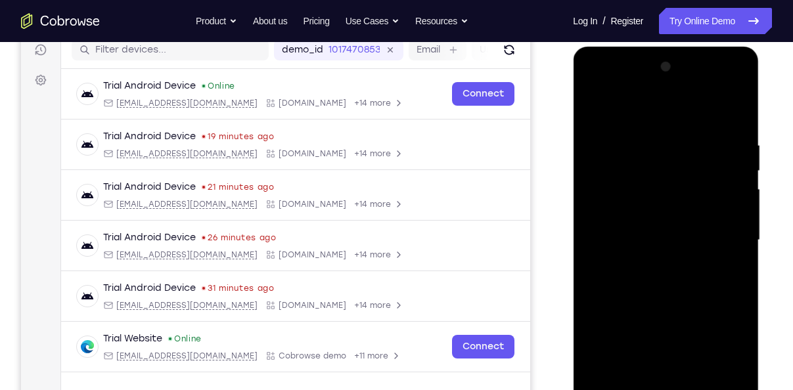
click at [682, 159] on div at bounding box center [666, 240] width 166 height 368
drag, startPoint x: 682, startPoint y: 278, endPoint x: 688, endPoint y: 176, distance: 102.6
click at [688, 176] on div at bounding box center [666, 240] width 166 height 368
click at [735, 235] on div at bounding box center [666, 240] width 166 height 368
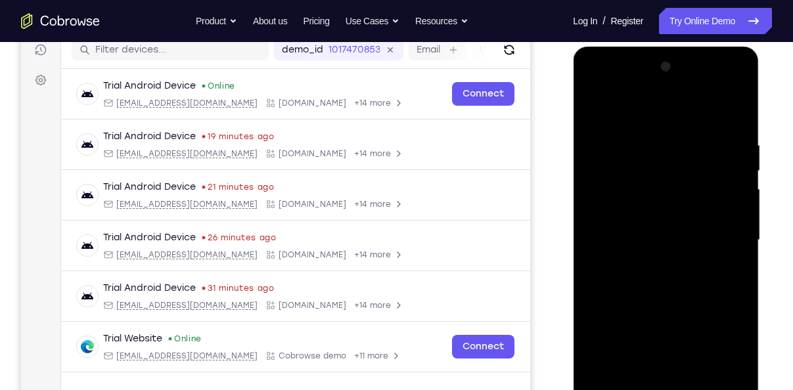
click at [589, 234] on div at bounding box center [666, 240] width 166 height 368
click at [746, 240] on div at bounding box center [666, 240] width 166 height 368
click at [748, 231] on div at bounding box center [666, 240] width 166 height 368
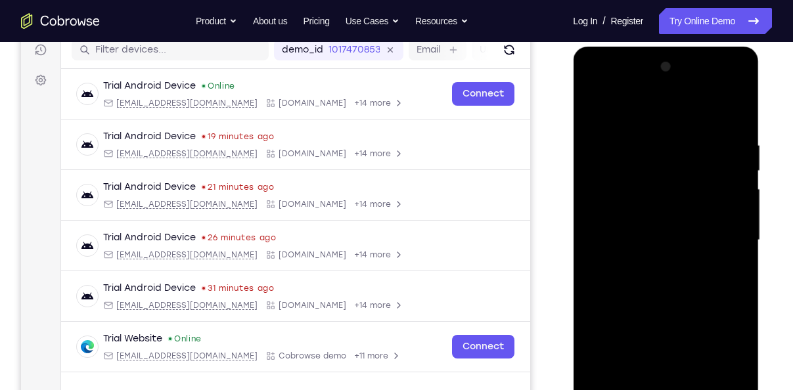
click at [585, 233] on div at bounding box center [666, 240] width 166 height 368
click at [744, 233] on div at bounding box center [666, 240] width 166 height 368
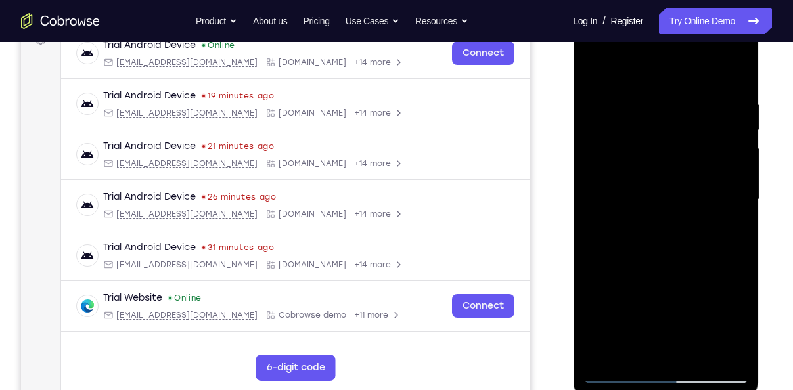
scroll to position [214, 0]
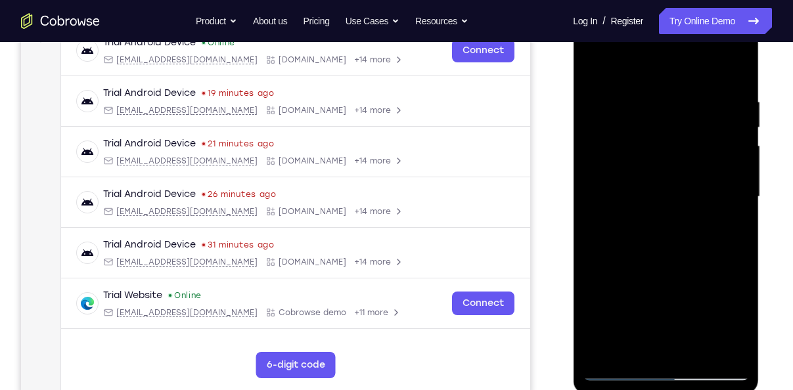
click at [608, 348] on div at bounding box center [666, 197] width 166 height 368
drag, startPoint x: 657, startPoint y: 139, endPoint x: 630, endPoint y: 260, distance: 124.3
click at [630, 260] on div at bounding box center [666, 197] width 166 height 368
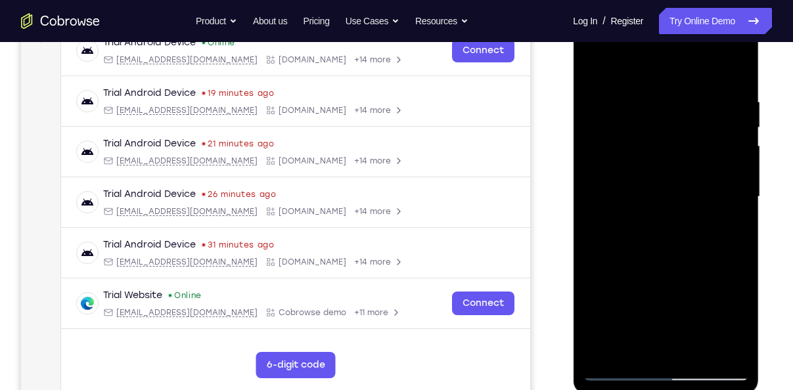
drag, startPoint x: 665, startPoint y: 116, endPoint x: 667, endPoint y: 209, distance: 92.6
click at [667, 209] on div at bounding box center [666, 197] width 166 height 368
drag, startPoint x: 683, startPoint y: 107, endPoint x: 680, endPoint y: 219, distance: 112.4
click at [680, 219] on div at bounding box center [666, 197] width 166 height 368
drag, startPoint x: 704, startPoint y: 104, endPoint x: 652, endPoint y: 108, distance: 52.6
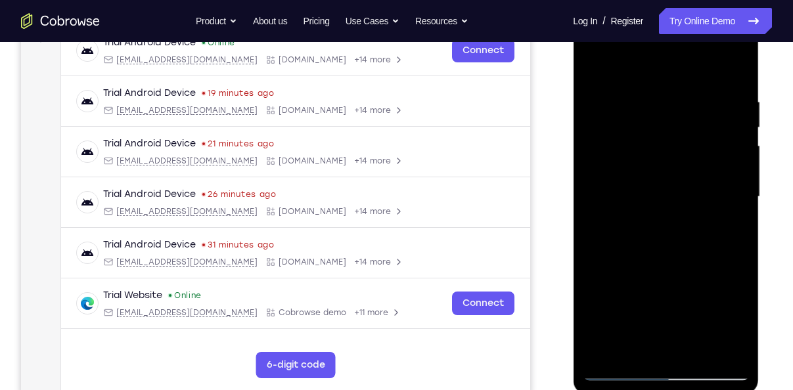
click at [652, 108] on div at bounding box center [666, 197] width 166 height 368
click at [604, 101] on div at bounding box center [666, 197] width 166 height 368
click at [720, 344] on div at bounding box center [666, 197] width 166 height 368
click at [732, 279] on div at bounding box center [666, 197] width 166 height 368
